Goal: Task Accomplishment & Management: Complete application form

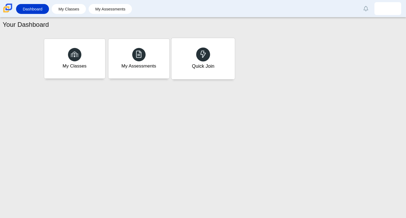
click at [192, 77] on div "Quick Join" at bounding box center [202, 58] width 63 height 41
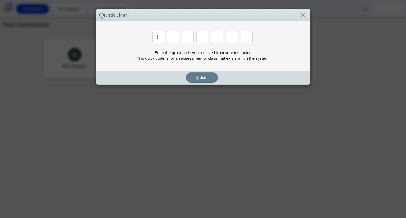
type input "f"
type input "7"
type input "m"
type input "c"
type input "h"
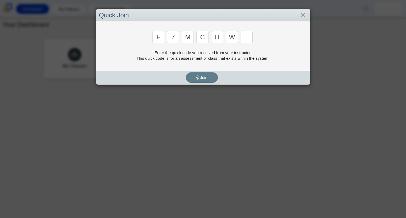
type input "w"
type input "k"
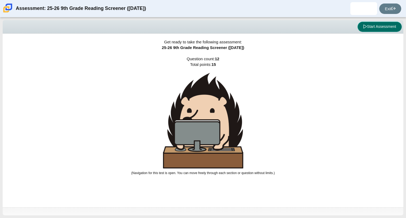
click at [358, 28] on button "Start Assessment" at bounding box center [380, 27] width 44 height 10
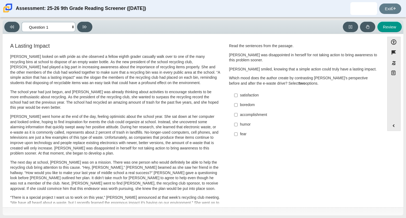
click at [70, 24] on select "Questions Question 1 Question 2 Question 3 Question 4 Question 5 Question 6 Que…" at bounding box center [49, 27] width 54 height 10
click at [80, 25] on button at bounding box center [84, 27] width 15 height 10
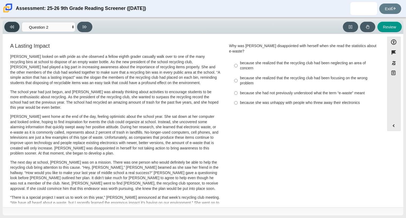
click at [10, 29] on button at bounding box center [11, 27] width 15 height 10
select select "ccc5b315-3c7c-471c-bf90-f22c8299c798"
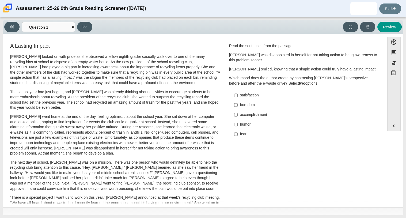
click at [240, 113] on div "accomplishment" at bounding box center [307, 114] width 135 height 5
click at [238, 113] on input "accomplishment accomplishment" at bounding box center [235, 115] width 3 height 10
checkbox input "true"
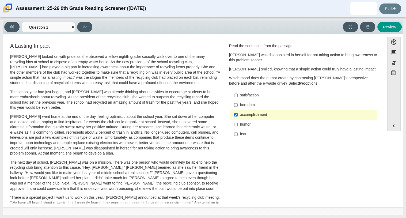
click at [242, 96] on div "satisfaction" at bounding box center [307, 95] width 135 height 5
click at [238, 96] on input "satisfaction satisfaction" at bounding box center [235, 95] width 3 height 10
checkbox input "true"
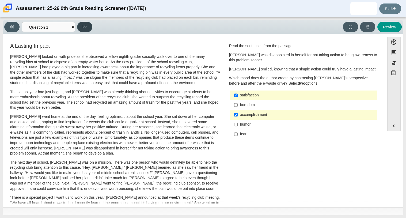
click at [86, 27] on icon at bounding box center [85, 27] width 4 height 4
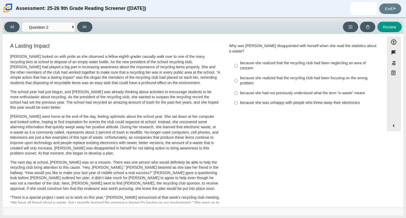
click at [2, 24] on div "Viewing Question 2 of 12 in Pacing Mode Questions Question 1 Question 2 Questio…" at bounding box center [203, 117] width 406 height 201
click at [8, 27] on button at bounding box center [11, 27] width 15 height 10
select select "ccc5b315-3c7c-471c-bf90-f22c8299c798"
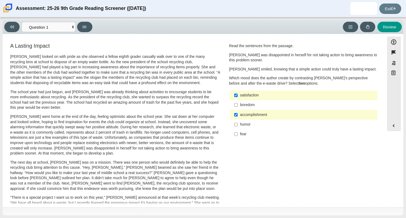
click at [251, 94] on div "satisfaction" at bounding box center [307, 95] width 135 height 5
click at [238, 94] on input "satisfaction satisfaction" at bounding box center [235, 95] width 3 height 10
checkbox input "false"
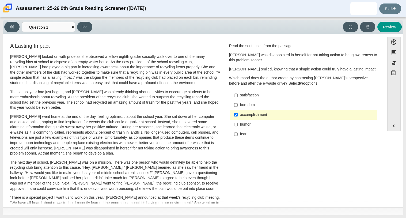
click at [240, 114] on div "accomplishment" at bounding box center [307, 114] width 135 height 5
click at [238, 114] on input "accomplishment accomplishment" at bounding box center [235, 115] width 3 height 10
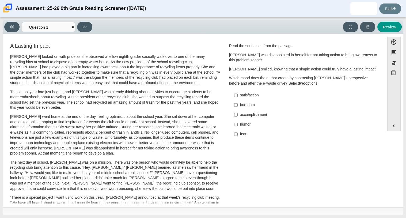
click at [272, 114] on div "accomplishment" at bounding box center [307, 114] width 135 height 5
click at [238, 114] on input "accomplishment accomplishment" at bounding box center [235, 115] width 3 height 10
checkbox input "true"
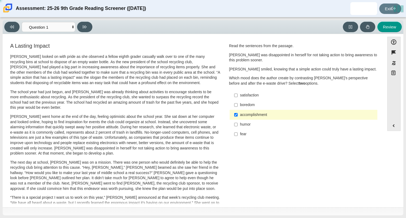
click at [250, 94] on div "satisfaction" at bounding box center [307, 95] width 135 height 5
click at [238, 94] on input "satisfaction satisfaction" at bounding box center [235, 95] width 3 height 10
checkbox input "true"
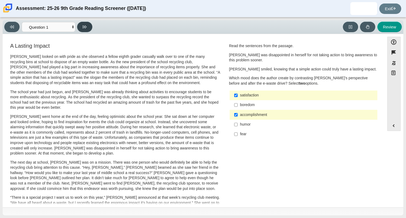
click at [82, 29] on button at bounding box center [84, 27] width 15 height 10
select select "0ff64528-ffd7-428d-b192-babfaadd44e8"
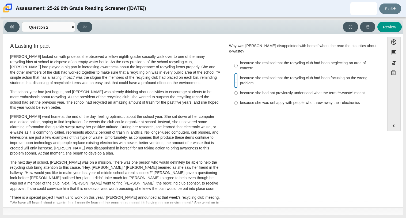
click at [234, 73] on input "because she realized that the recycling club had been focusing on the wrong pro…" at bounding box center [235, 80] width 3 height 15
radio input "true"
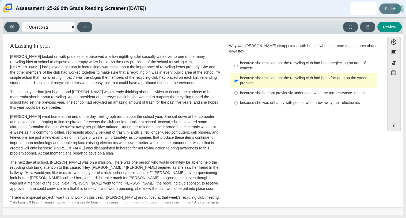
click at [268, 77] on div "because she realized that the recycling club had been focusing on the wrong pro…" at bounding box center [307, 80] width 135 height 10
click at [238, 77] on input "because she realized that the recycling club had been focusing on the wrong pro…" at bounding box center [235, 80] width 3 height 15
click at [234, 74] on input "because she realized that the recycling club had been focusing on the wrong pro…" at bounding box center [235, 80] width 3 height 15
click at [311, 61] on div "because she realized that the recycling club had been neglecting an area of con…" at bounding box center [307, 66] width 135 height 10
click at [238, 59] on input "because she realized that the recycling club had been neglecting an area of con…" at bounding box center [235, 65] width 3 height 15
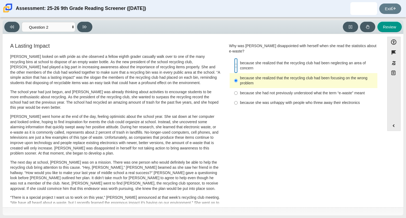
radio input "true"
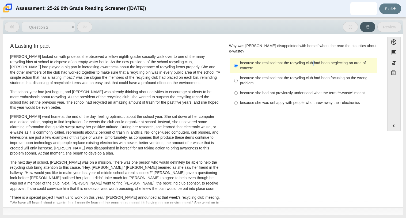
click at [311, 61] on div "because she realized that the recycling club had been neglecting an area of con…" at bounding box center [307, 66] width 135 height 10
click at [238, 59] on input "because she realized that the recycling club had been neglecting an area of con…" at bounding box center [235, 65] width 3 height 15
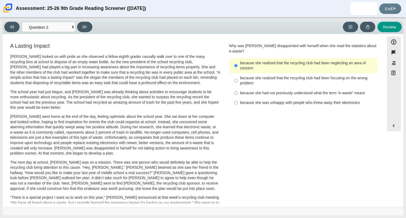
click at [269, 90] on div "because she had not previously understood what the term “e-waste” meant" at bounding box center [307, 92] width 135 height 5
click at [238, 88] on input "because she had not previously understood what the term “e-waste” meant because…" at bounding box center [235, 93] width 3 height 10
radio input "true"
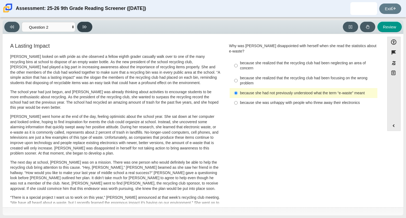
click at [82, 23] on button at bounding box center [84, 27] width 15 height 10
select select "7ce3d843-6974-4858-901c-1ff39630e843"
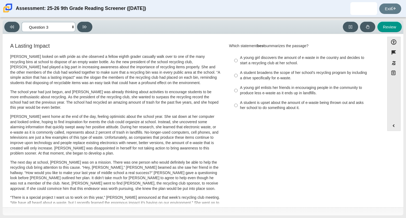
click at [73, 27] on select "Questions Question 1 Question 2 Question 3 Question 4 Question 5 Question 6 Que…" at bounding box center [49, 27] width 54 height 10
click at [73, 26] on select "Questions Question 1 Question 2 Question 3 Question 4 Question 5 Question 6 Que…" at bounding box center [49, 27] width 54 height 10
click at [258, 64] on div "A young girl discovers the amount of e-waste in the country and decides to star…" at bounding box center [307, 60] width 135 height 10
click at [238, 64] on input "A young girl discovers the amount of e-waste in the country and decides to star…" at bounding box center [235, 60] width 3 height 15
radio input "true"
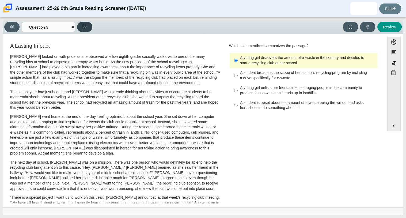
click at [84, 30] on button at bounding box center [84, 27] width 15 height 10
select select "ca9ea0f1-49c5-4bd1-83b0-472c18652b42"
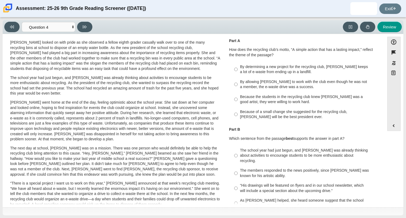
scroll to position [16, 0]
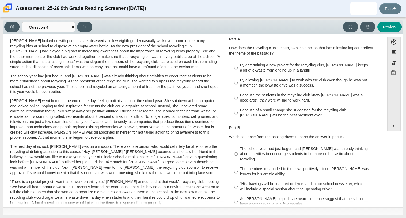
click at [313, 63] on div "By determining a new project for the recycling club, Scarlett keeps a lot of e-…" at bounding box center [307, 68] width 135 height 10
click at [238, 63] on input "By determining a new project for the recycling club, Scarlett keeps a lot of e-…" at bounding box center [235, 67] width 3 height 15
radio input "true"
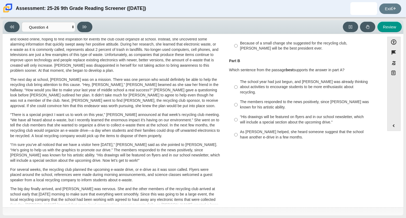
scroll to position [84, 0]
click at [289, 82] on div "The school year had just begun, and Scarlett was already thinking about activit…" at bounding box center [307, 86] width 135 height 16
click at [238, 82] on input "The school year had just begun, and Scarlett was already thinking about activit…" at bounding box center [235, 86] width 3 height 20
radio input "true"
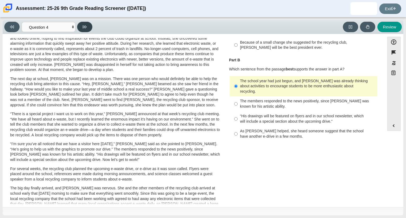
click at [86, 29] on button at bounding box center [84, 27] width 15 height 10
select select "e41f1a79-e29f-4095-8030-a53364015bed"
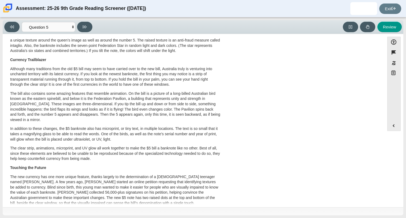
scroll to position [100, 0]
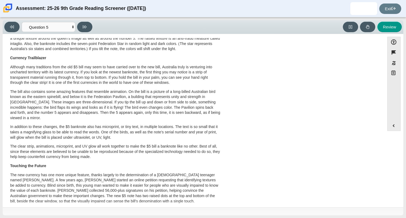
click at [128, 40] on div "A Cool Five Banknotes, or paper money, have been used in most countries for man…" at bounding box center [115, 100] width 210 height 292
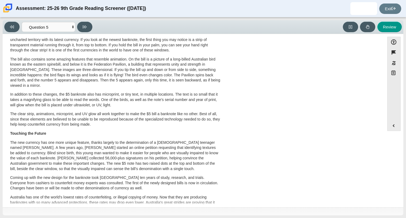
scroll to position [133, 0]
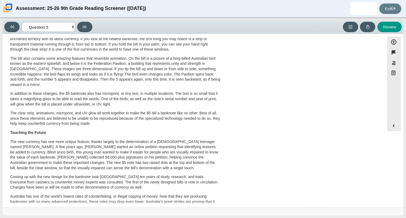
click at [49, 24] on select "Questions Question 1 Question 2 Question 3 Question 4 Question 5 Question 6 Que…" at bounding box center [49, 27] width 54 height 10
click at [50, 24] on select "Questions Question 1 Question 2 Question 3 Question 4 Question 5 Question 6 Que…" at bounding box center [49, 27] width 54 height 10
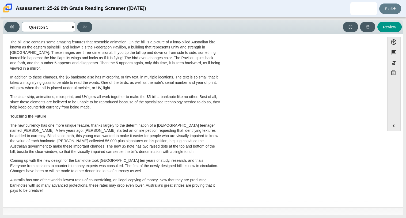
scroll to position [0, 0]
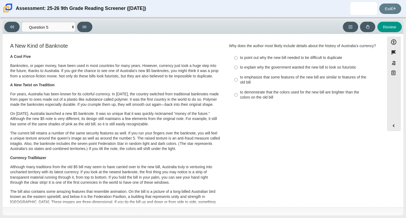
click at [262, 85] on div "to emphasize that some features of the new bill are similar to features of the …" at bounding box center [307, 80] width 135 height 10
click at [238, 85] on input "to emphasize that some features of the new bill are similar to features of the …" at bounding box center [235, 79] width 3 height 15
radio input "true"
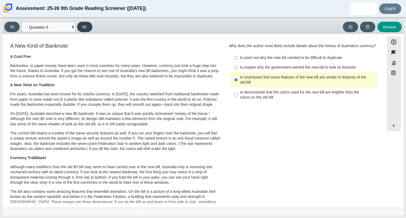
click at [85, 29] on button at bounding box center [84, 27] width 15 height 10
select select "69146e31-7b3d-4a3e-9ce6-f30c24342ae0"
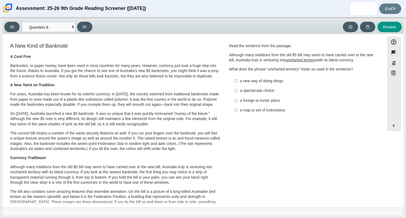
click at [262, 78] on label "a new way of doing things a new way of doing things" at bounding box center [304, 81] width 147 height 10
click at [238, 78] on input "a new way of doing things a new way of doing things" at bounding box center [235, 81] width 3 height 10
radio input "true"
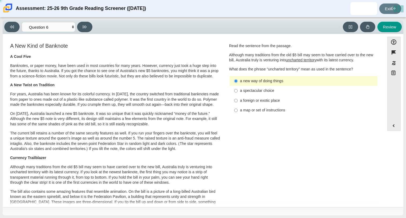
click at [245, 114] on label "a map or set of instructions a map or set of instructions" at bounding box center [304, 110] width 147 height 10
click at [238, 114] on input "a map or set of instructions a map or set of instructions" at bounding box center [235, 110] width 3 height 10
radio input "true"
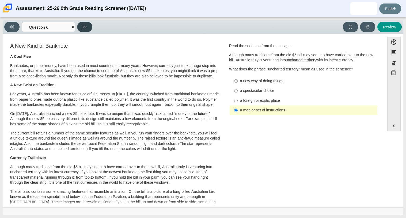
click at [85, 27] on icon at bounding box center [85, 27] width 4 height 4
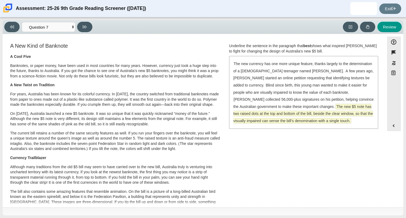
click at [302, 114] on span "The new $5 note has two raised dots at the top and bottom of the bill, beside t…" at bounding box center [303, 113] width 140 height 19
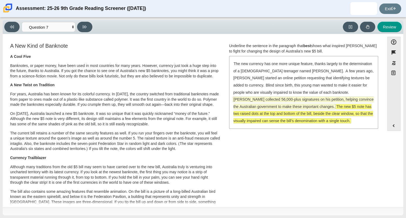
click at [263, 99] on span "McLeod collected 56,000-plus signatures on his petition, helping convince the A…" at bounding box center [303, 103] width 140 height 12
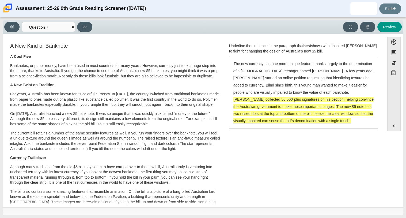
click at [274, 113] on span "The new $5 note has two raised dots at the top and bottom of the bill, beside t…" at bounding box center [303, 113] width 140 height 19
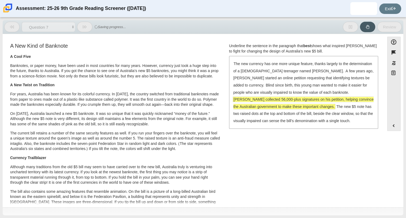
click at [240, 98] on span "McLeod collected 56,000-plus signatures on his petition, helping convince the A…" at bounding box center [303, 103] width 140 height 12
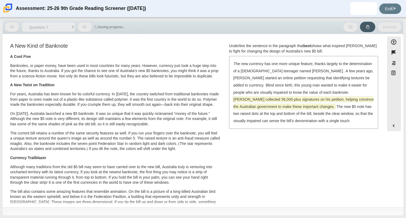
click at [240, 98] on span "McLeod collected 56,000-plus signatures on his petition, helping convince the A…" at bounding box center [303, 103] width 140 height 12
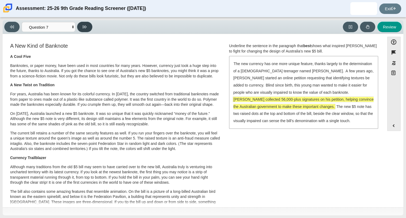
click at [85, 27] on icon at bounding box center [85, 27] width 4 height 4
select select "ea8338c2-a6a3-418e-a305-2b963b54a290"
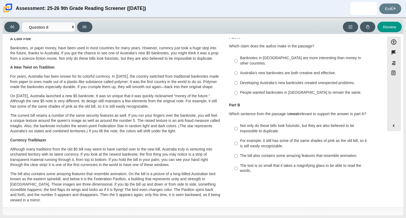
scroll to position [20, 0]
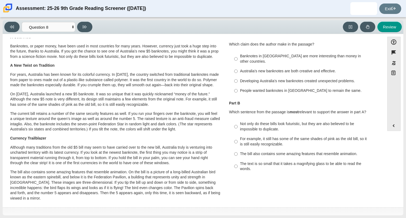
click at [287, 78] on div "Developing Australia’s new banknotes created unexpected problems." at bounding box center [307, 80] width 135 height 5
click at [238, 76] on input "Developing Australia’s new banknotes created unexpected problems. Developing Au…" at bounding box center [235, 81] width 3 height 10
radio input "true"
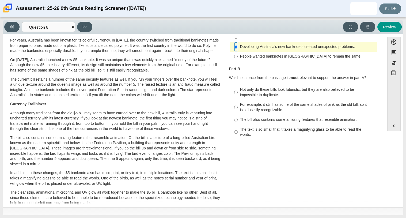
scroll to position [54, 0]
click at [269, 102] on div "For example, it still has some of the same shades of pink as the old bill, so i…" at bounding box center [307, 107] width 135 height 10
click at [238, 101] on input "For example, it still has some of the same shades of pink as the old bill, so i…" at bounding box center [235, 107] width 3 height 15
radio input "true"
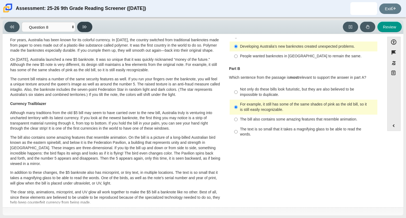
click at [87, 30] on button at bounding box center [84, 27] width 15 height 10
select select "89f058d6-b15c-4ef5-a4b3-fdaffb8868b6"
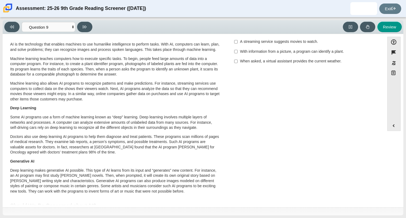
scroll to position [0, 0]
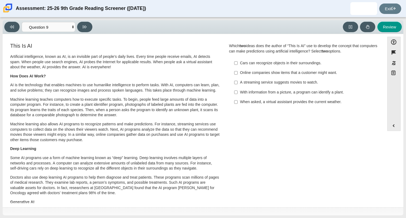
click at [269, 68] on label "Online companies show items that a customer might want. Online companies show i…" at bounding box center [304, 73] width 147 height 10
click at [238, 68] on input "Online companies show items that a customer might want. Online companies show i…" at bounding box center [235, 73] width 3 height 10
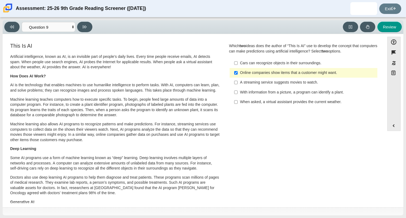
click at [269, 68] on label "Online companies show items that a customer might want. Online companies show i…" at bounding box center [304, 73] width 147 height 10
click at [238, 68] on input "Online companies show items that a customer might want. Online companies show i…" at bounding box center [235, 73] width 3 height 10
checkbox input "false"
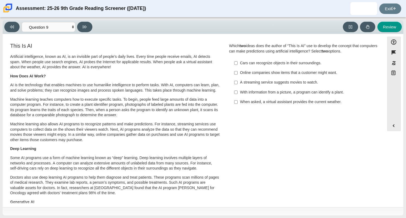
click at [266, 86] on label "A streaming service suggests movies to watch. A streaming service suggests movi…" at bounding box center [304, 83] width 147 height 10
click at [238, 86] on input "A streaming service suggests movies to watch. A streaming service suggests movi…" at bounding box center [235, 83] width 3 height 10
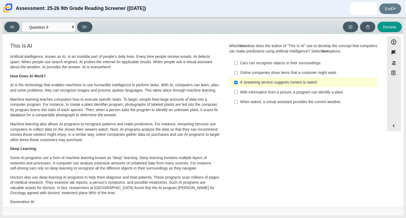
click at [266, 86] on label "A streaming service suggests movies to watch. A streaming service suggests movi…" at bounding box center [304, 83] width 147 height 10
click at [238, 86] on input "A streaming service suggests movies to watch. A streaming service suggests movi…" at bounding box center [235, 83] width 3 height 10
checkbox input "false"
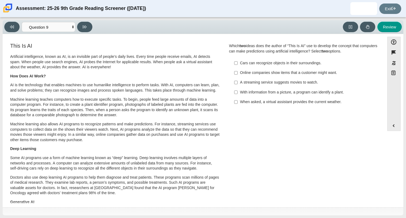
click at [273, 64] on div "Cars can recognize objects in their surroundings." at bounding box center [307, 63] width 135 height 5
click at [238, 64] on input "Cars can recognize objects in their surroundings. Cars can recognize objects in…" at bounding box center [235, 63] width 3 height 10
checkbox input "true"
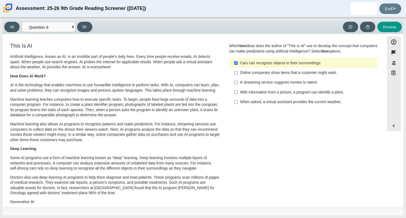
click at [263, 82] on div "A streaming service suggests movies to watch." at bounding box center [307, 82] width 135 height 5
click at [238, 82] on input "A streaming service suggests movies to watch. A streaming service suggests movi…" at bounding box center [235, 83] width 3 height 10
checkbox input "true"
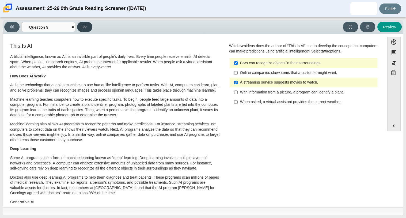
click at [86, 26] on icon at bounding box center [85, 27] width 4 height 4
select select "cdf3c14e-a918-44d1-9b63-3db0fa81641e"
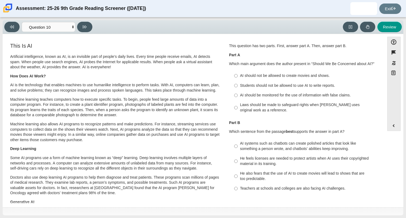
click at [342, 107] on div "Laws should be made to safeguard rights when AI uses original work as a referen…" at bounding box center [307, 107] width 135 height 10
click at [238, 107] on input "Laws should be made to safeguard rights when AI uses original work as a referen…" at bounding box center [235, 107] width 3 height 15
radio input "true"
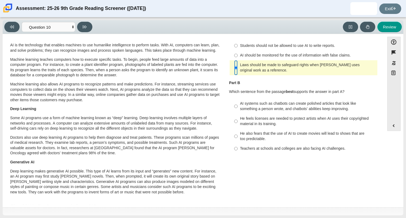
scroll to position [41, 0]
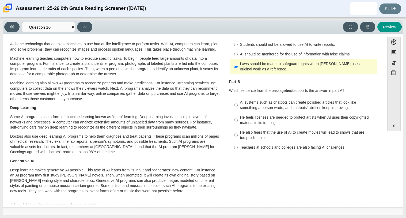
click at [321, 118] on div "He feels licenses are needed to protect artists when AI uses their copyrighted …" at bounding box center [307, 120] width 135 height 10
click at [238, 118] on input "He feels licenses are needed to protect artists when AI uses their copyrighted …" at bounding box center [235, 120] width 3 height 15
radio input "true"
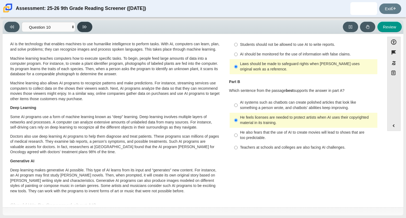
click at [87, 27] on button at bounding box center [84, 27] width 15 height 10
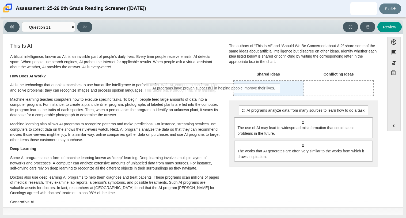
drag, startPoint x: 358, startPoint y: 111, endPoint x: 270, endPoint y: 89, distance: 91.1
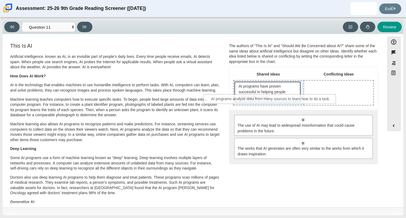
drag, startPoint x: 300, startPoint y: 121, endPoint x: 268, endPoint y: 100, distance: 38.7
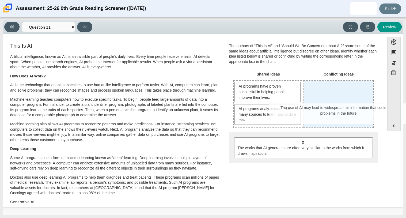
drag, startPoint x: 283, startPoint y: 150, endPoint x: 319, endPoint y: 116, distance: 49.8
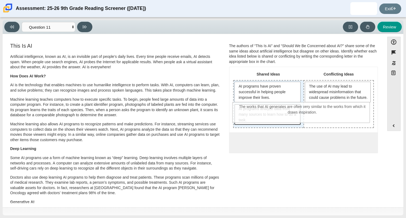
drag, startPoint x: 252, startPoint y: 150, endPoint x: 252, endPoint y: 115, distance: 35.1
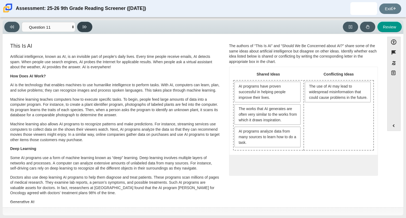
click at [87, 23] on button at bounding box center [84, 27] width 15 height 10
select select "c3effed4-44ce-4a19-bd96-1787f34e9b4c"
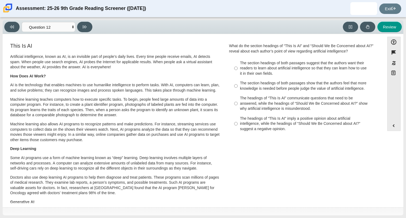
click at [292, 108] on div "The headings of “This Is AI” communicate questions that need to be answered, wh…" at bounding box center [307, 104] width 135 height 16
click at [238, 108] on input "The headings of “This Is AI” communicate questions that need to be answered, wh…" at bounding box center [235, 103] width 3 height 20
radio input "true"
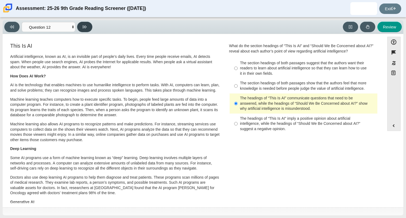
click at [88, 28] on button at bounding box center [84, 27] width 15 height 10
select select "review"
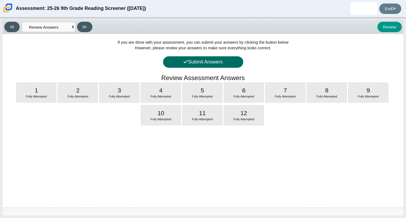
click at [199, 61] on button "Submit Answers" at bounding box center [203, 62] width 80 height 12
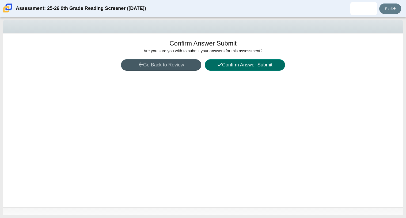
click at [224, 66] on button "Confirm Answer Submit" at bounding box center [245, 65] width 80 height 12
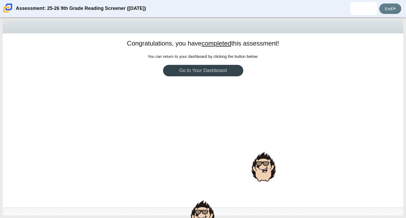
click at [226, 66] on link "Go to Your Dashboard" at bounding box center [203, 71] width 80 height 12
